Goal: Information Seeking & Learning: Check status

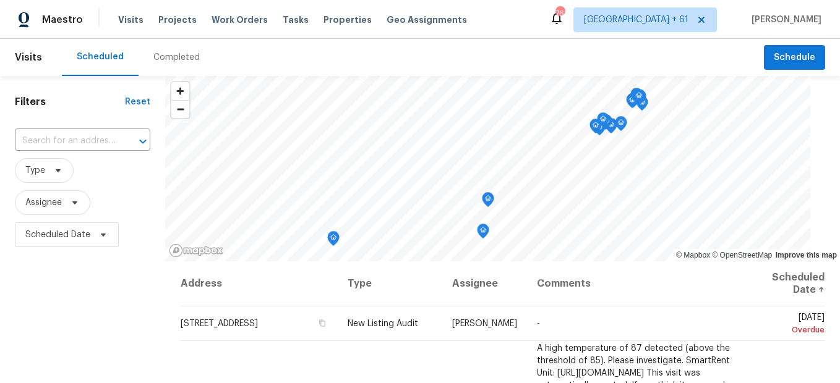
click at [192, 52] on div "Completed" at bounding box center [176, 57] width 46 height 12
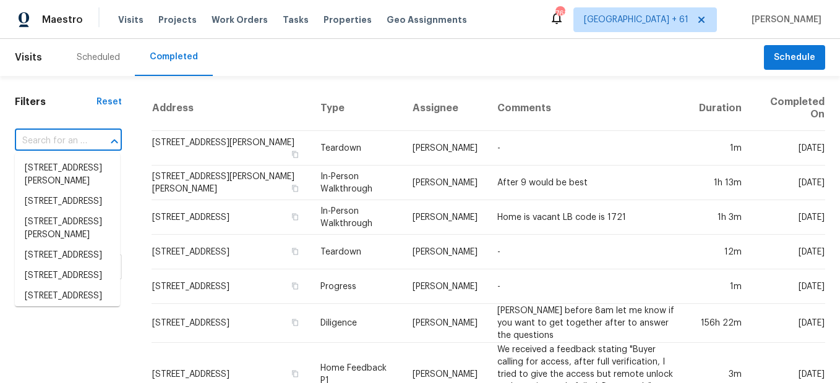
click at [85, 136] on input "text" at bounding box center [51, 141] width 72 height 19
paste input "[STREET_ADDRESS]"
type input "[STREET_ADDRESS]"
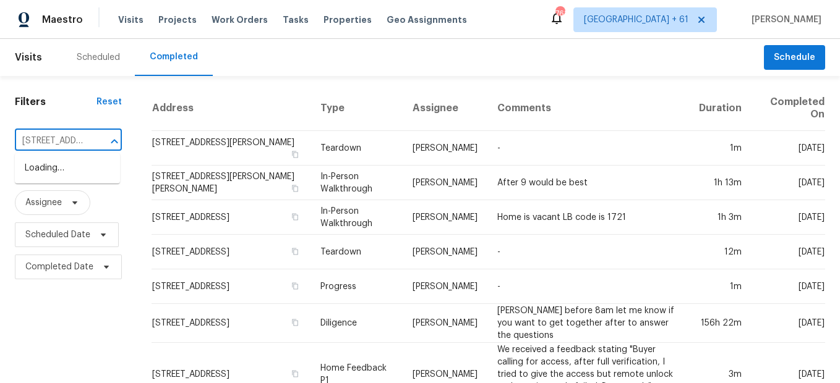
scroll to position [0, 80]
click at [90, 166] on li "[STREET_ADDRESS]" at bounding box center [67, 168] width 105 height 20
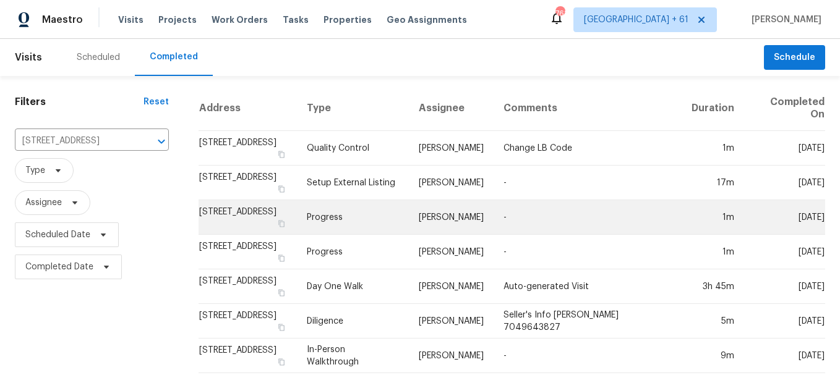
scroll to position [9, 0]
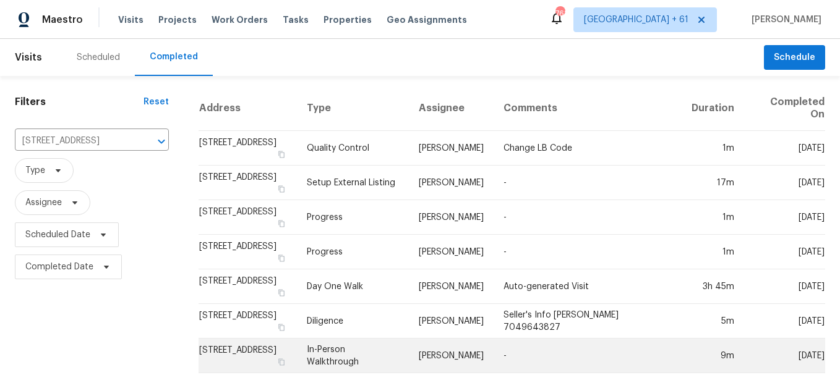
click at [365, 345] on td "In-Person Walkthrough" at bounding box center [352, 356] width 111 height 35
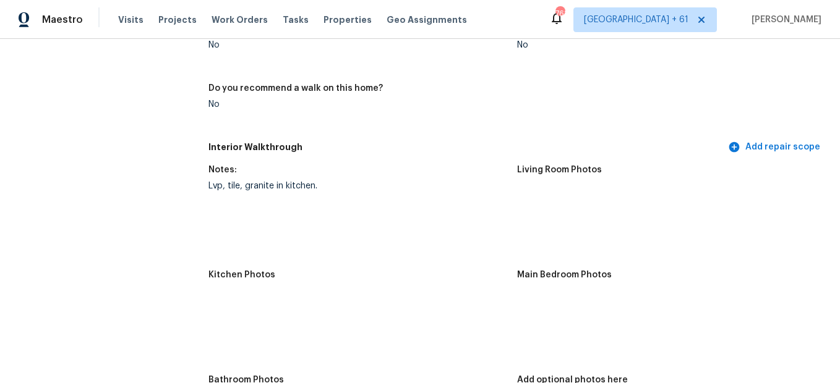
scroll to position [1484, 0]
click at [524, 212] on img at bounding box center [539, 208] width 40 height 40
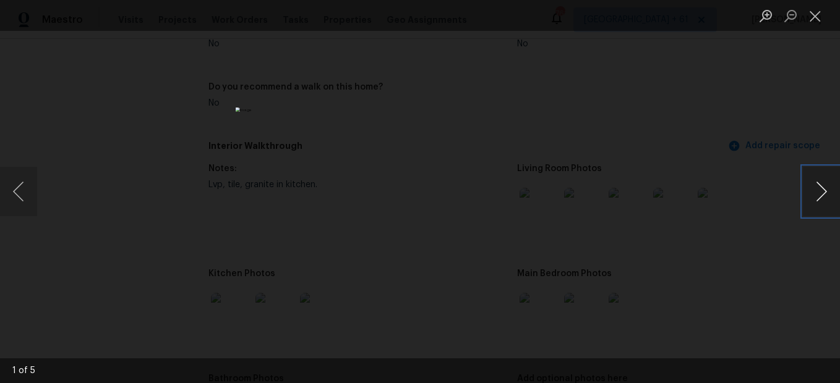
click at [822, 197] on button "Next image" at bounding box center [821, 191] width 37 height 49
click at [819, 197] on button "Next image" at bounding box center [821, 191] width 37 height 49
click at [814, 11] on button "Close lightbox" at bounding box center [815, 16] width 25 height 22
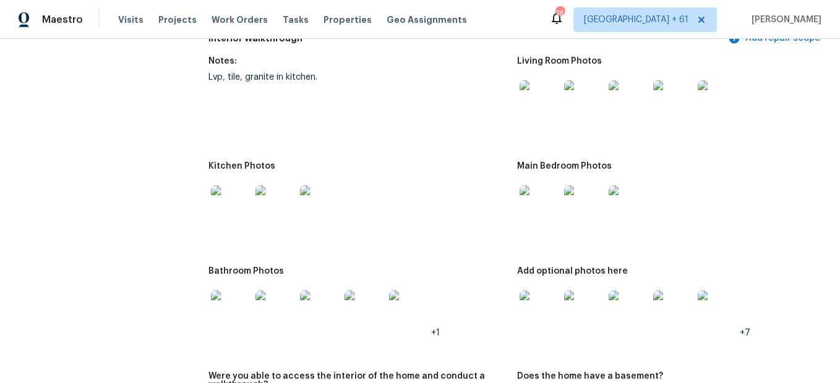
scroll to position [1607, 0]
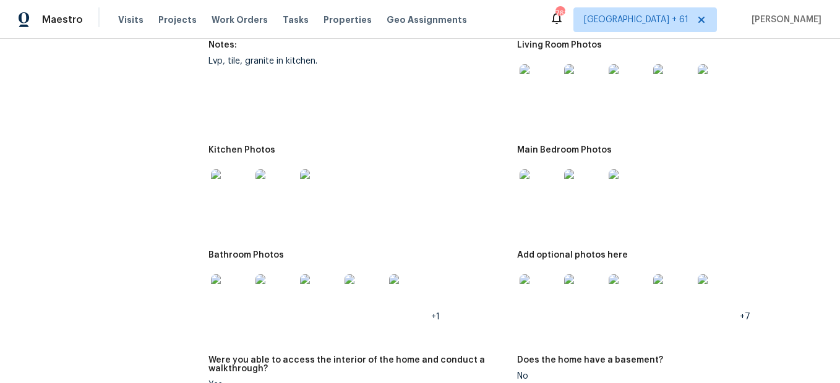
click at [531, 195] on img at bounding box center [539, 189] width 40 height 40
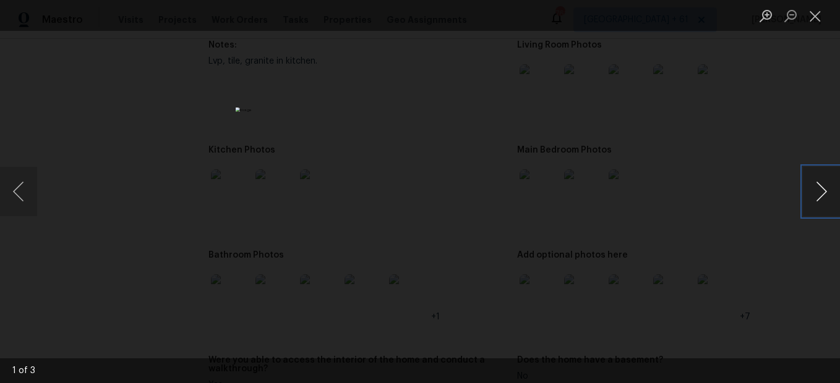
click at [815, 194] on button "Next image" at bounding box center [821, 191] width 37 height 49
click at [17, 196] on button "Previous image" at bounding box center [18, 191] width 37 height 49
click at [807, 24] on button "Close lightbox" at bounding box center [815, 16] width 25 height 22
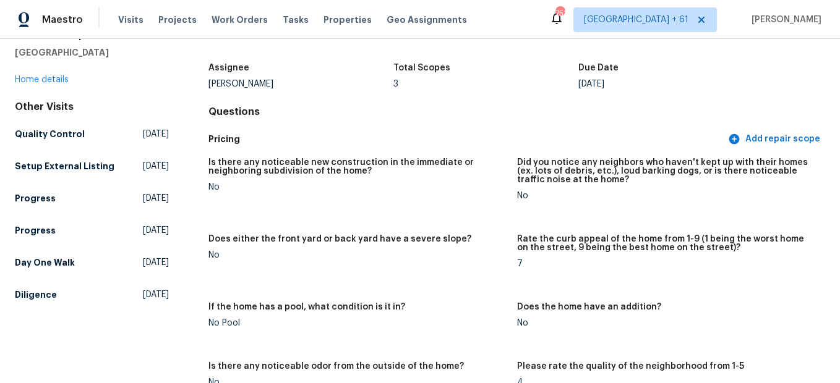
scroll to position [0, 0]
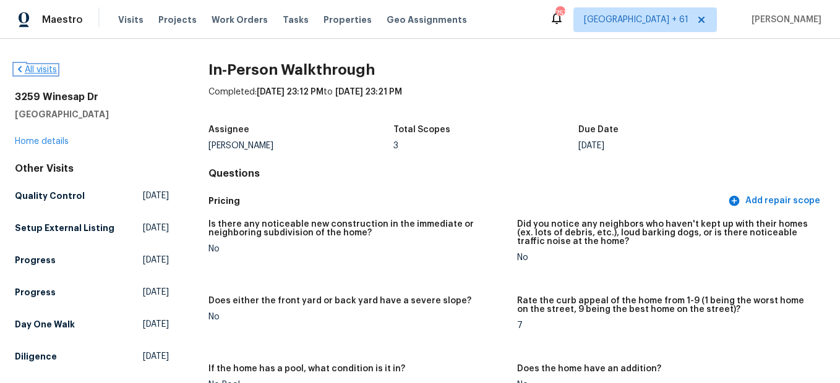
click at [38, 67] on link "All visits" at bounding box center [36, 70] width 42 height 9
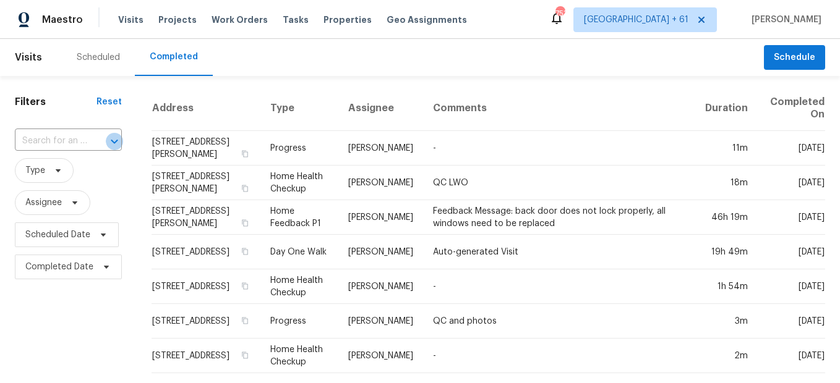
click at [107, 138] on icon "Open" at bounding box center [114, 141] width 15 height 15
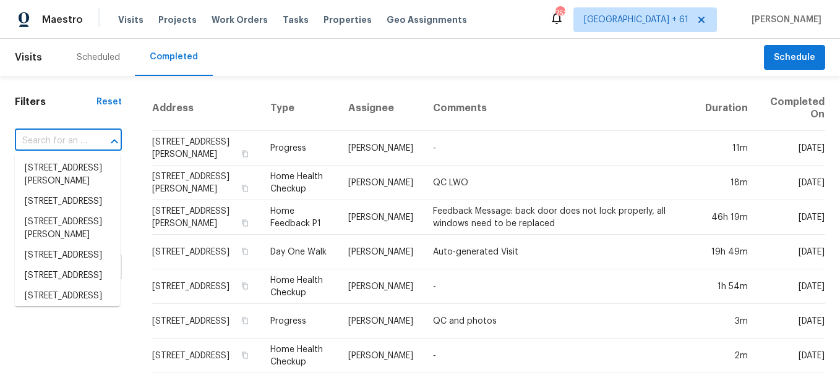
paste input "[STREET_ADDRESS]"
type input "[STREET_ADDRESS]"
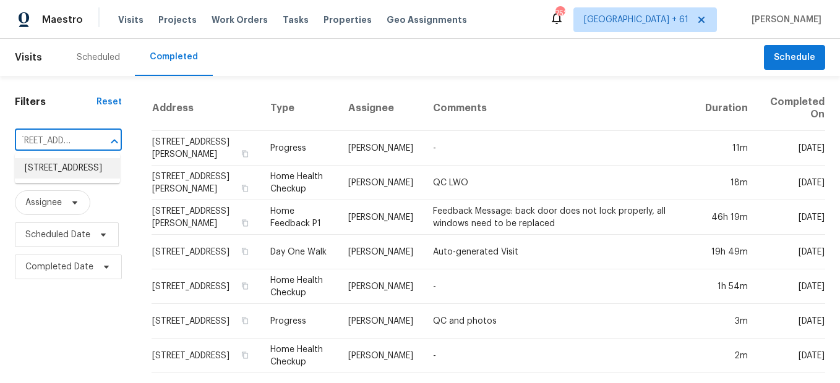
click at [72, 175] on li "[STREET_ADDRESS]" at bounding box center [67, 168] width 105 height 20
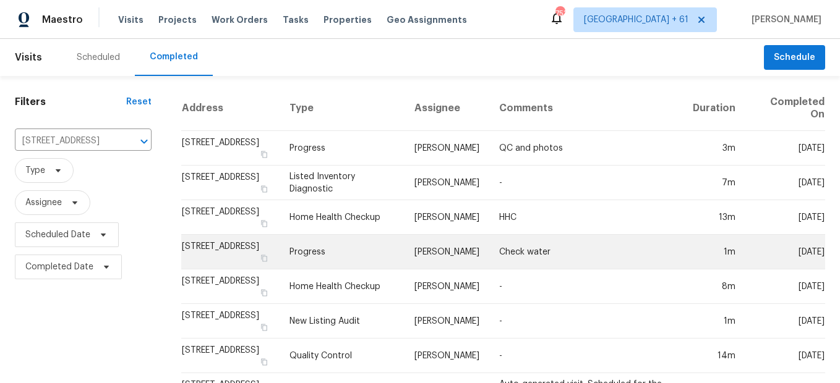
click at [315, 250] on td "Progress" at bounding box center [342, 252] width 126 height 35
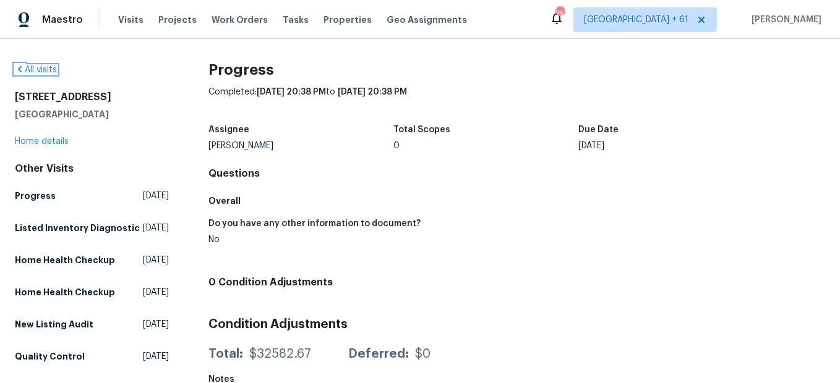
click at [48, 71] on link "All visits" at bounding box center [36, 70] width 42 height 9
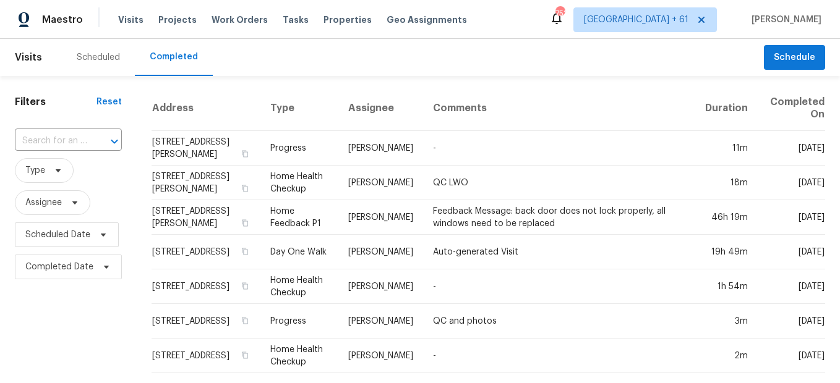
click at [81, 143] on input "text" at bounding box center [51, 141] width 72 height 19
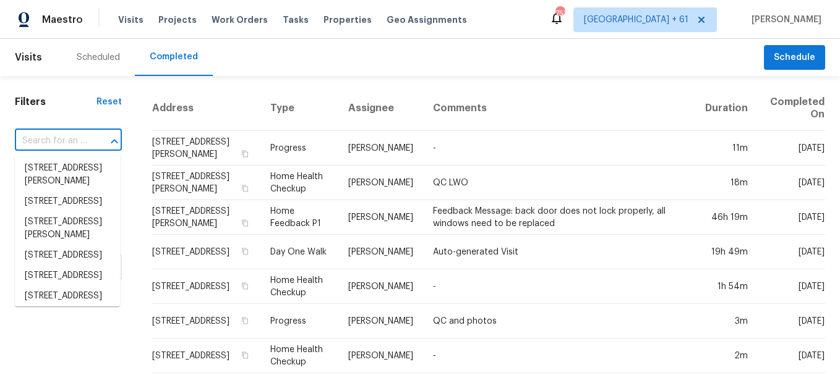
paste input "[STREET_ADDRESS]"
type input "[STREET_ADDRESS]"
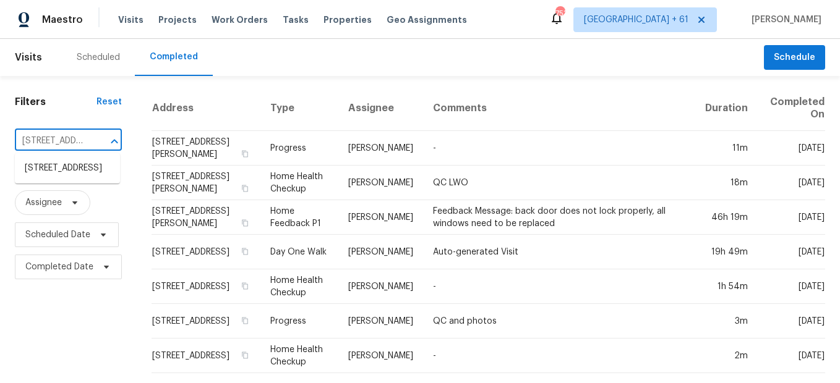
scroll to position [0, 80]
click at [84, 172] on li "[STREET_ADDRESS]" at bounding box center [67, 168] width 105 height 20
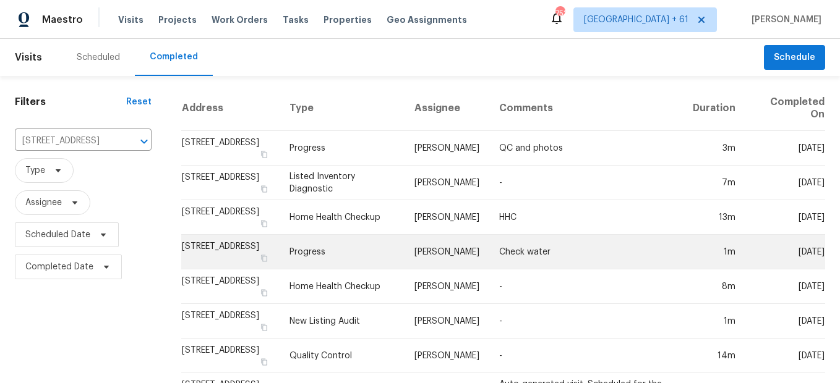
click at [320, 257] on td "Progress" at bounding box center [342, 252] width 126 height 35
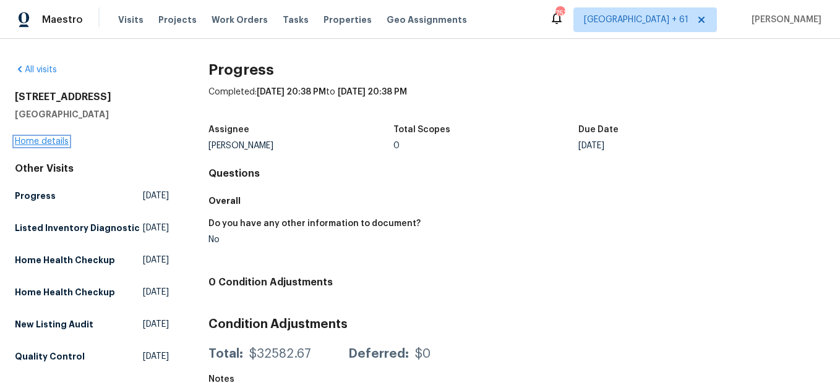
click at [51, 142] on link "Home details" at bounding box center [42, 141] width 54 height 9
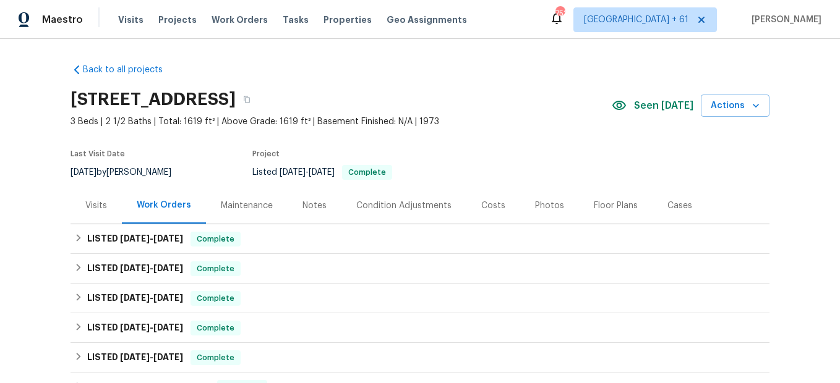
click at [553, 210] on div "Photos" at bounding box center [549, 205] width 59 height 36
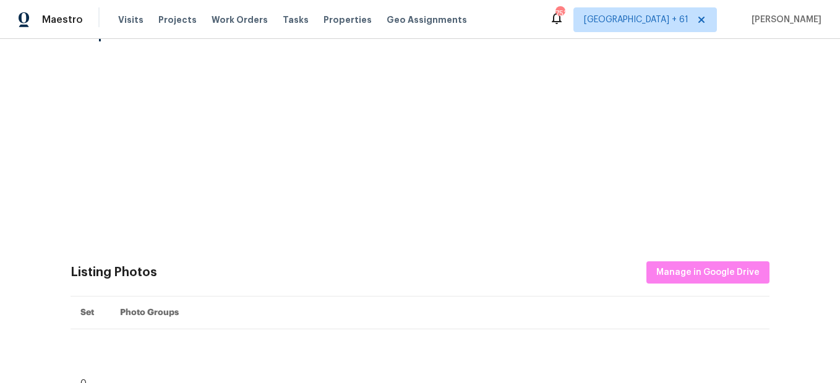
scroll to position [247, 0]
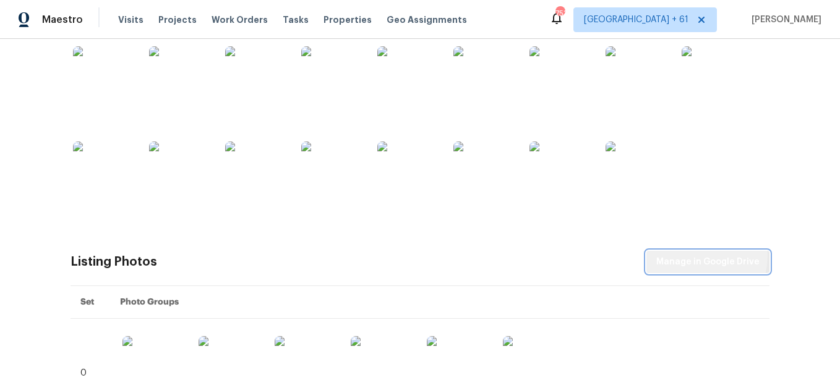
click at [697, 257] on span "Manage in Google Drive" at bounding box center [707, 262] width 103 height 15
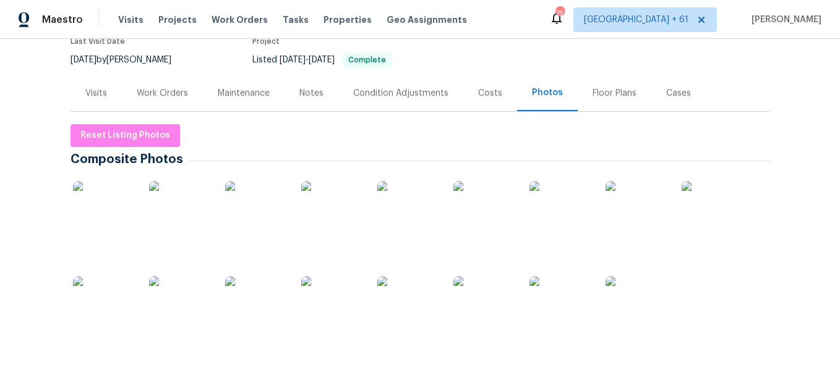
scroll to position [0, 0]
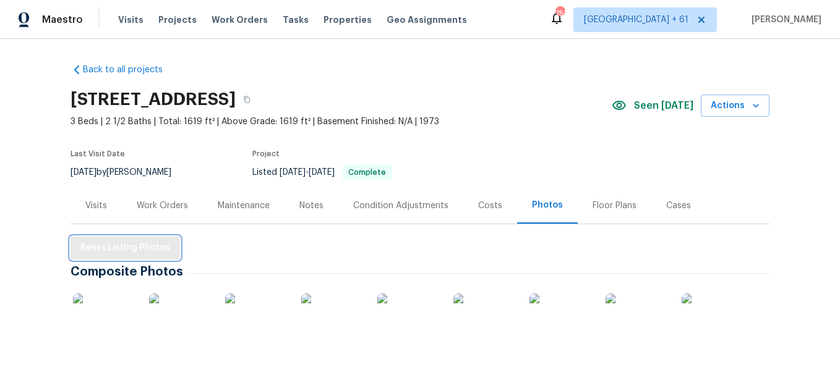
click at [122, 244] on span "Reset Listing Photos" at bounding box center [125, 248] width 90 height 15
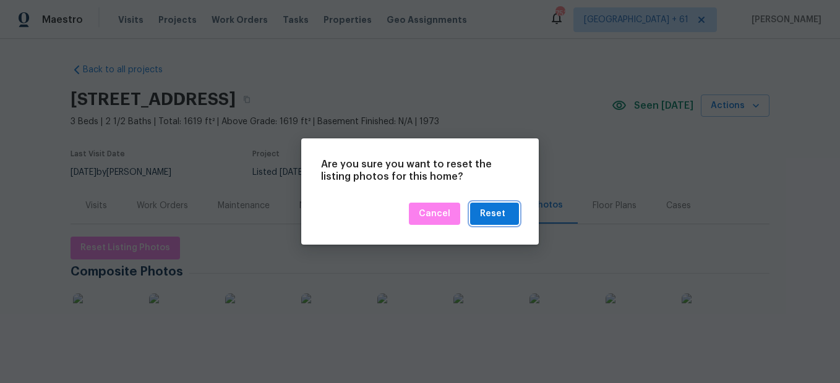
click at [492, 209] on div "Reset" at bounding box center [492, 214] width 25 height 15
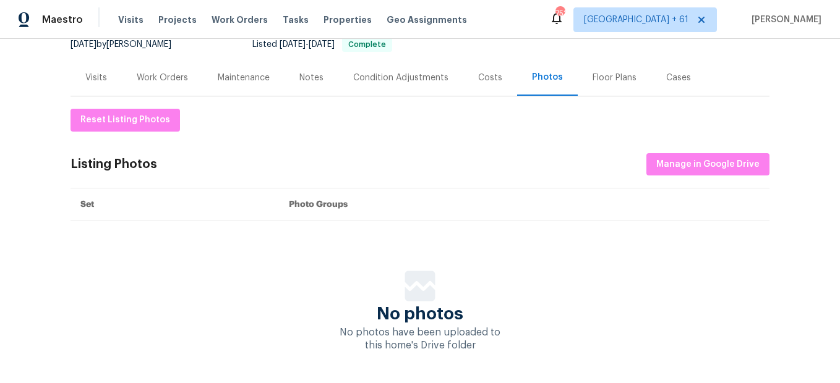
scroll to position [57, 0]
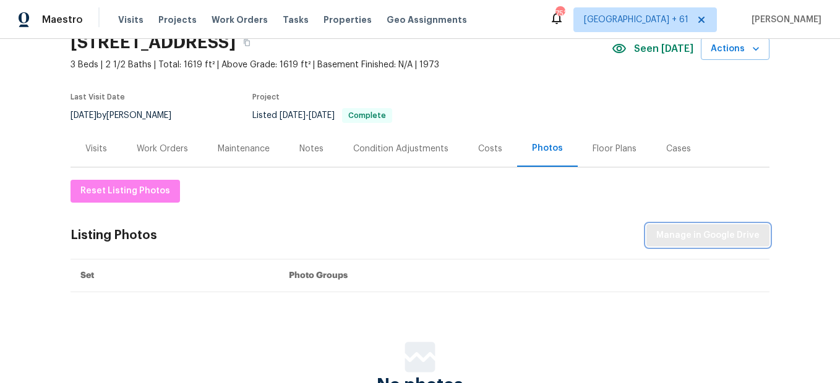
click at [706, 242] on span "Manage in Google Drive" at bounding box center [707, 235] width 103 height 15
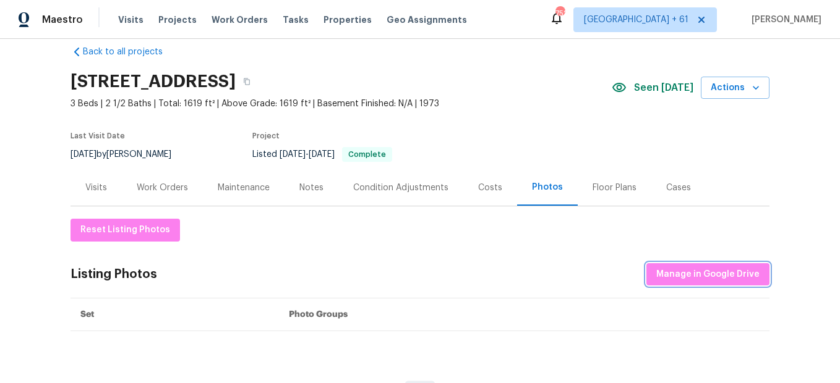
scroll to position [0, 0]
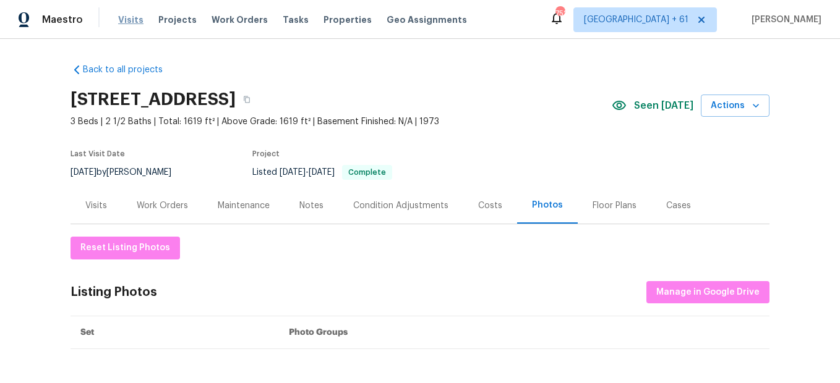
click at [128, 19] on span "Visits" at bounding box center [130, 20] width 25 height 12
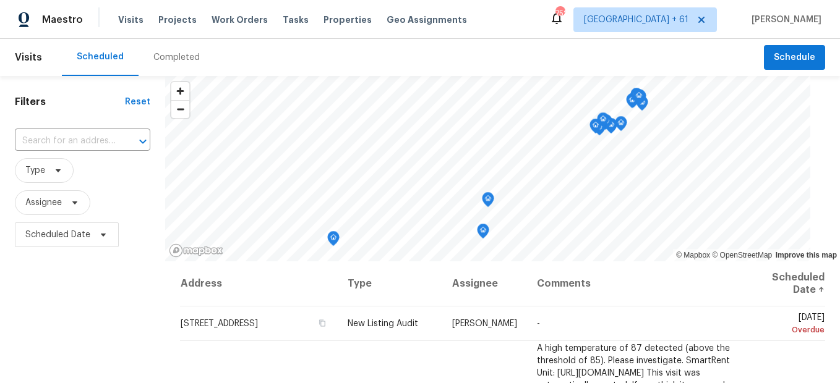
click at [166, 64] on div "Completed" at bounding box center [176, 57] width 76 height 37
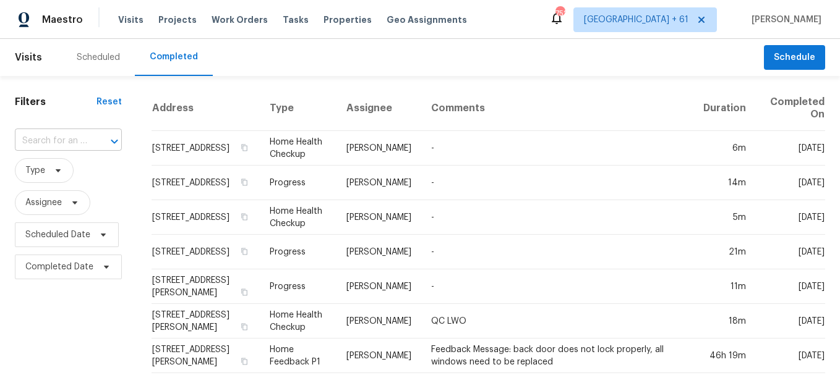
click at [51, 137] on input "text" at bounding box center [51, 141] width 72 height 19
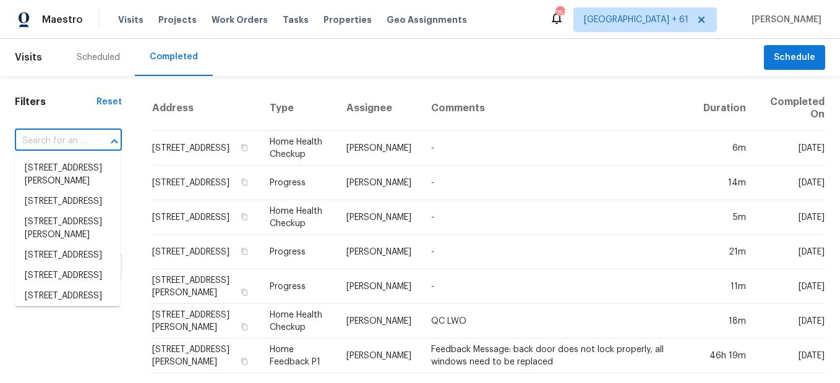
paste input "[STREET_ADDRESS]"
type input "[STREET_ADDRESS]"
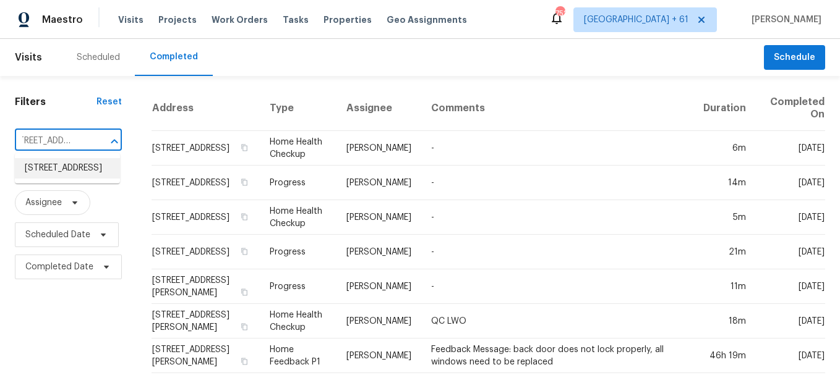
click at [67, 174] on li "[STREET_ADDRESS]" at bounding box center [67, 168] width 105 height 20
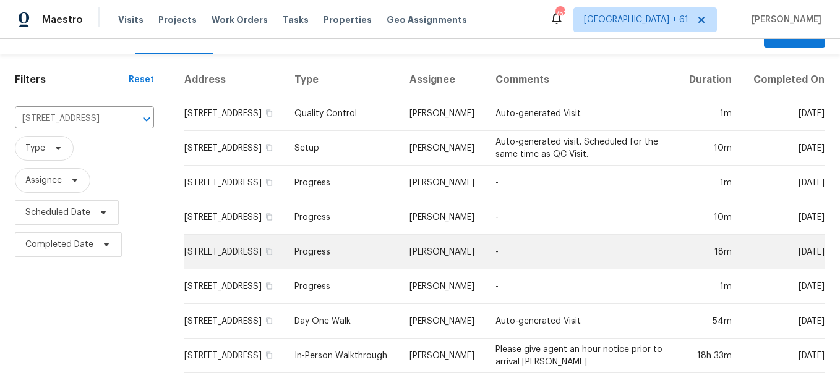
scroll to position [44, 0]
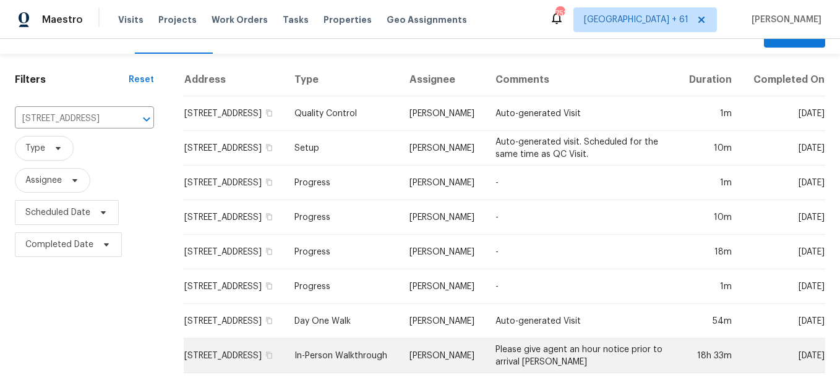
click at [350, 347] on td "In-Person Walkthrough" at bounding box center [341, 356] width 115 height 35
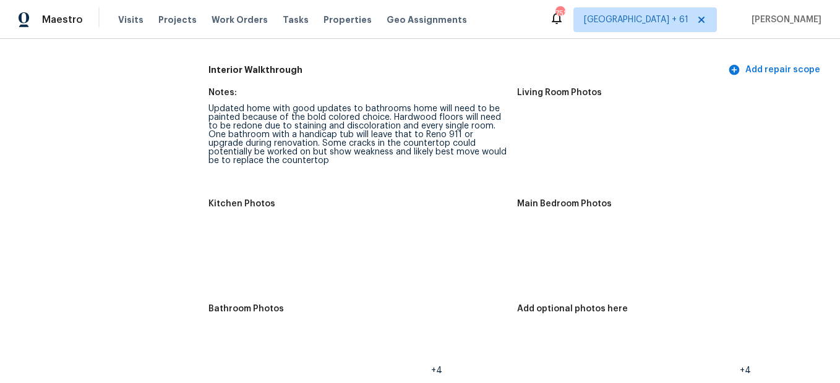
scroll to position [1484, 0]
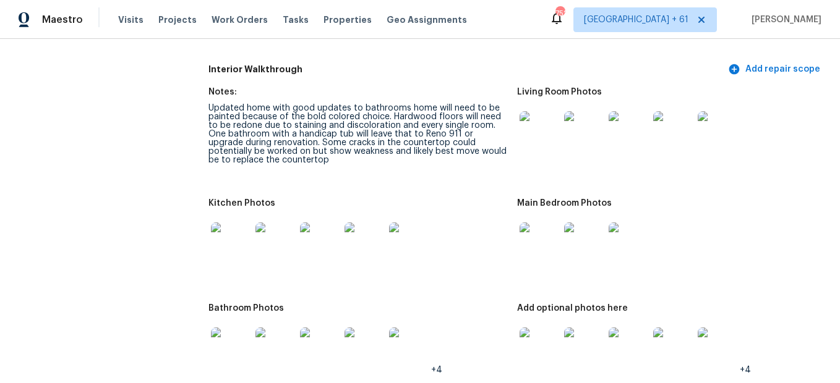
click at [542, 145] on img at bounding box center [539, 131] width 40 height 40
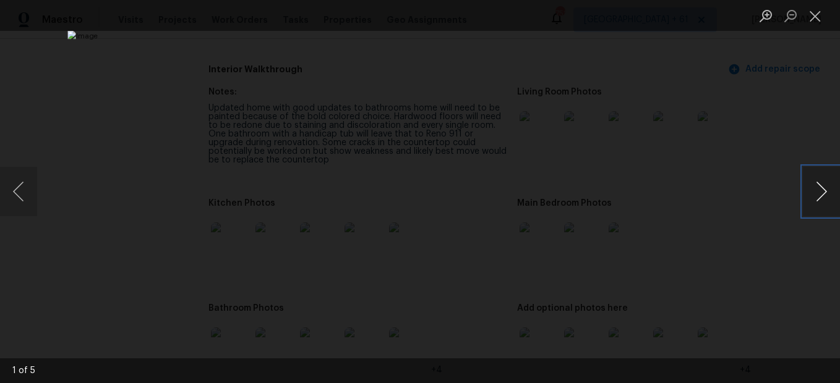
click at [806, 198] on button "Next image" at bounding box center [821, 191] width 37 height 49
click at [807, 198] on button "Next image" at bounding box center [821, 191] width 37 height 49
click at [814, 11] on button "Close lightbox" at bounding box center [815, 16] width 25 height 22
